Goal: Transaction & Acquisition: Purchase product/service

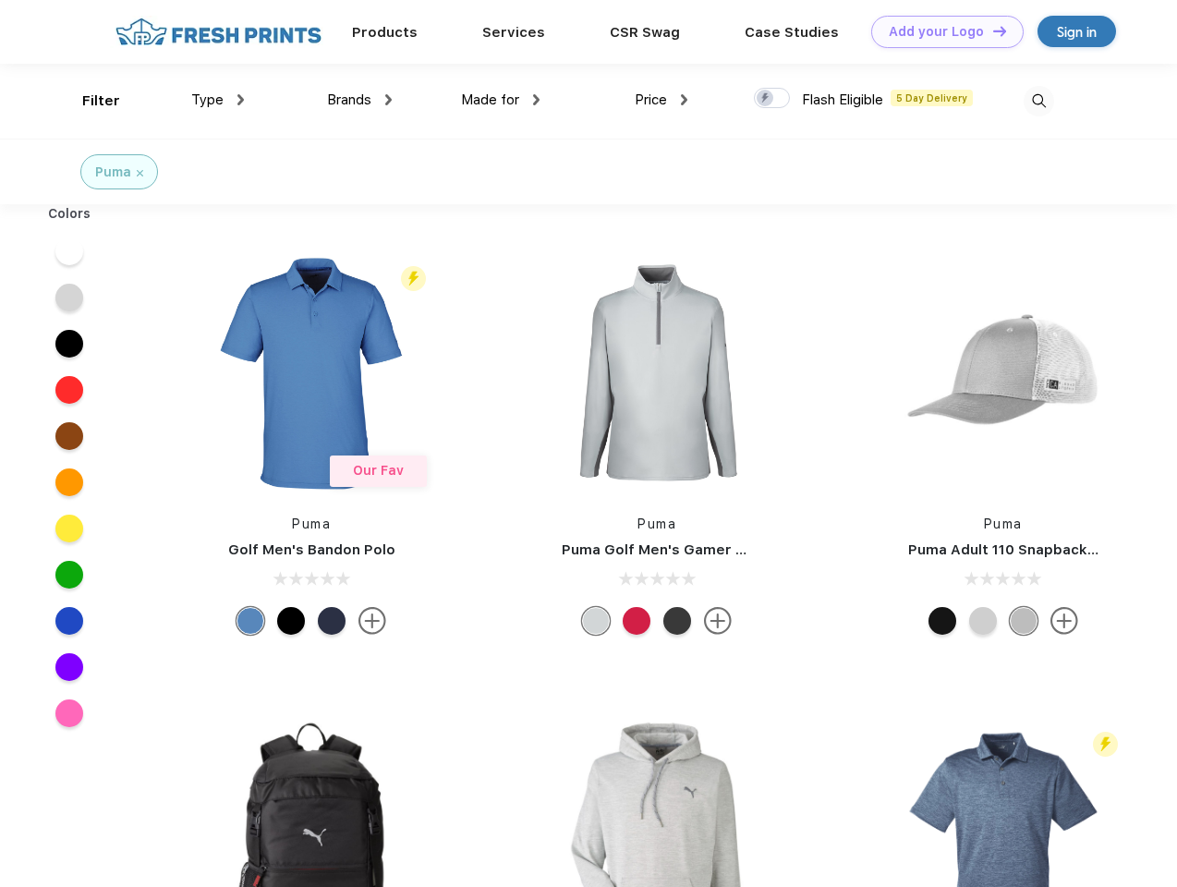
click at [940, 31] on link "Add your Logo Design Tool" at bounding box center [947, 32] width 152 height 32
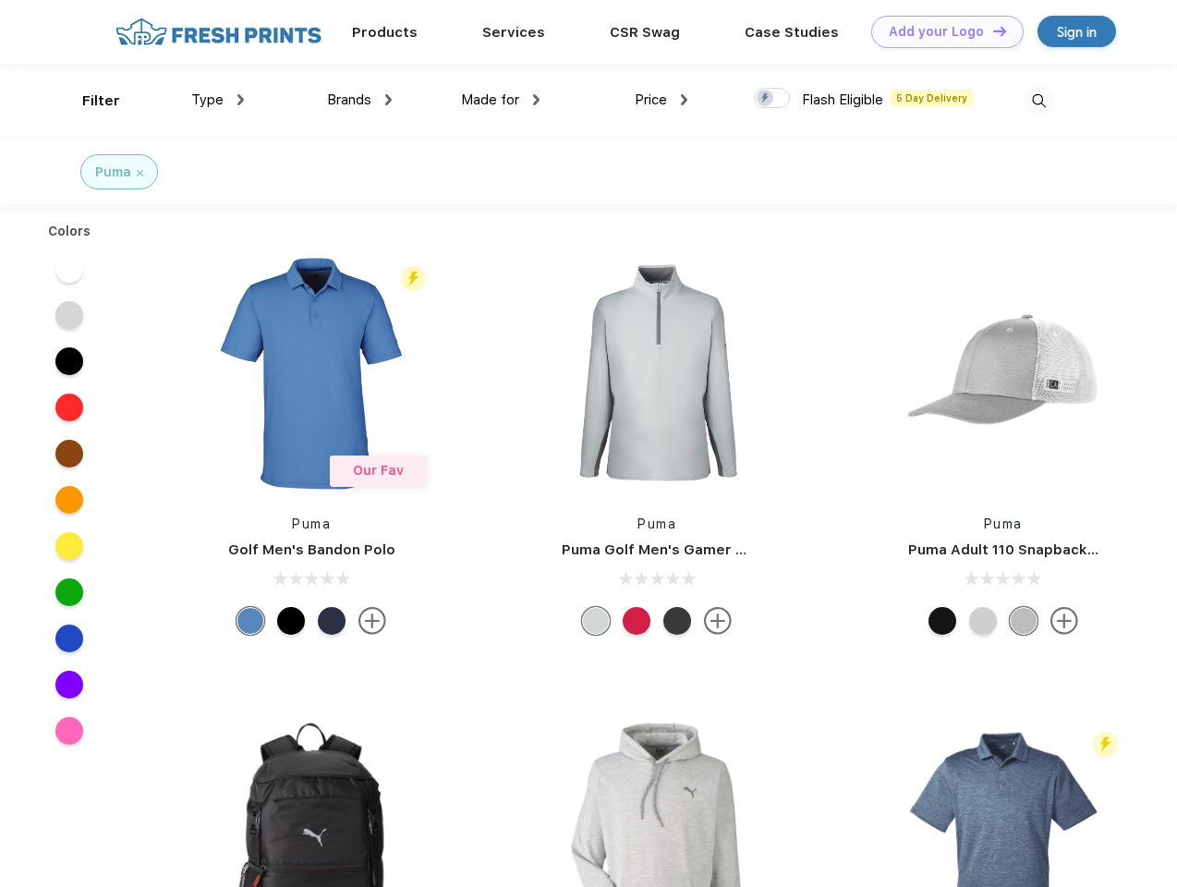
click at [0, 0] on div "Design Tool" at bounding box center [0, 0] width 0 height 0
click at [991, 30] on link "Add your Logo Design Tool" at bounding box center [947, 32] width 152 height 32
click at [89, 101] on div "Filter" at bounding box center [101, 101] width 38 height 21
click at [218, 100] on span "Type" at bounding box center [207, 99] width 32 height 17
click at [359, 100] on span "Brands" at bounding box center [349, 99] width 44 height 17
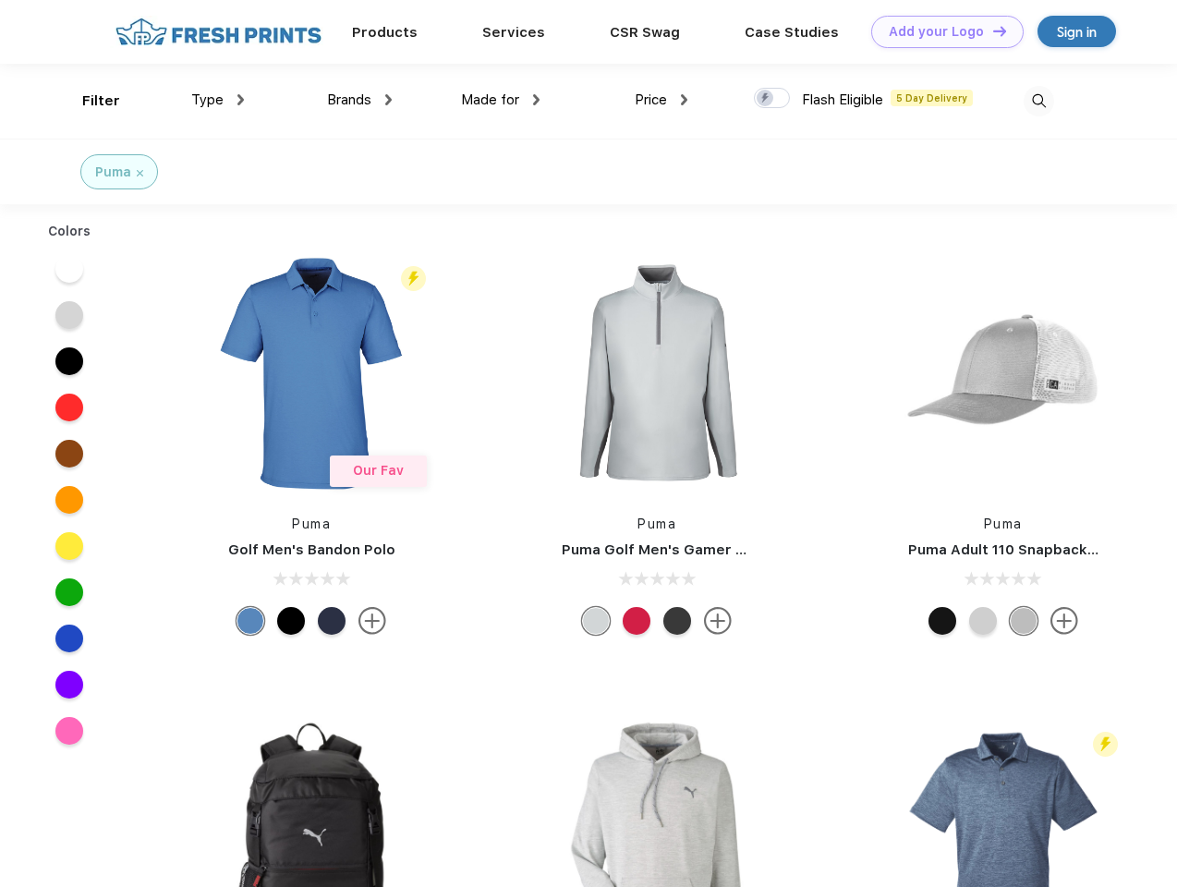
click at [501, 100] on span "Made for" at bounding box center [490, 99] width 58 height 17
click at [661, 100] on span "Price" at bounding box center [650, 99] width 32 height 17
click at [772, 99] on div at bounding box center [772, 98] width 36 height 20
click at [766, 99] on input "checkbox" at bounding box center [760, 93] width 12 height 12
click at [1038, 101] on img at bounding box center [1038, 101] width 30 height 30
